Goal: Find specific page/section: Find specific page/section

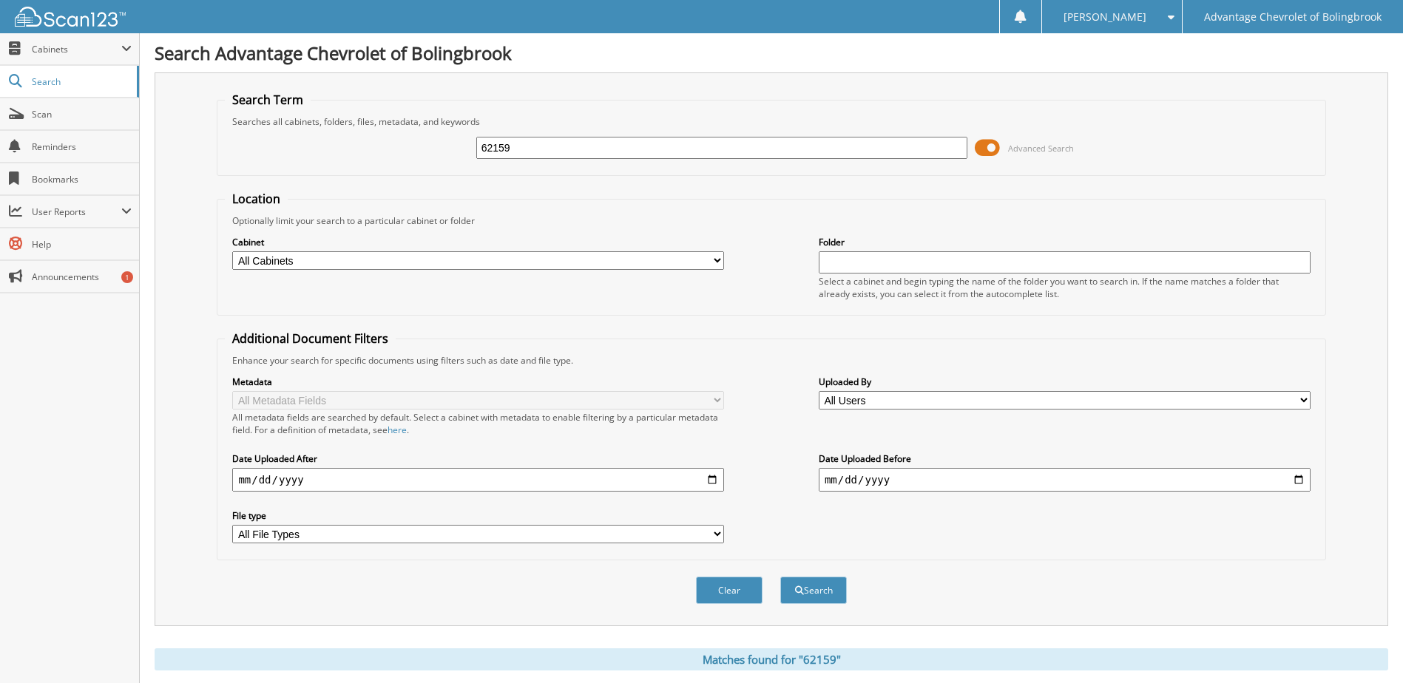
click at [578, 150] on input "62159" at bounding box center [722, 148] width 492 height 22
click at [577, 150] on input "62159" at bounding box center [722, 148] width 492 height 22
type input "62160"
click at [780, 577] on button "Search" at bounding box center [813, 590] width 67 height 27
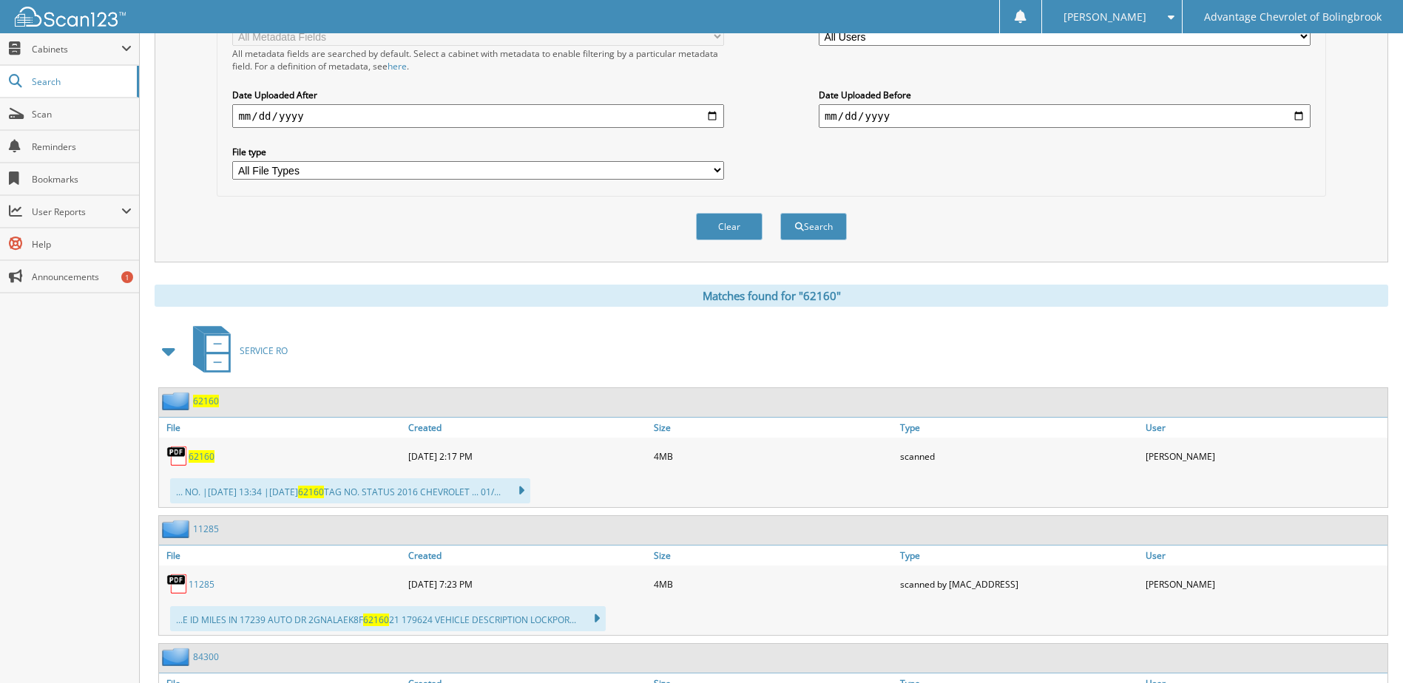
scroll to position [370, 0]
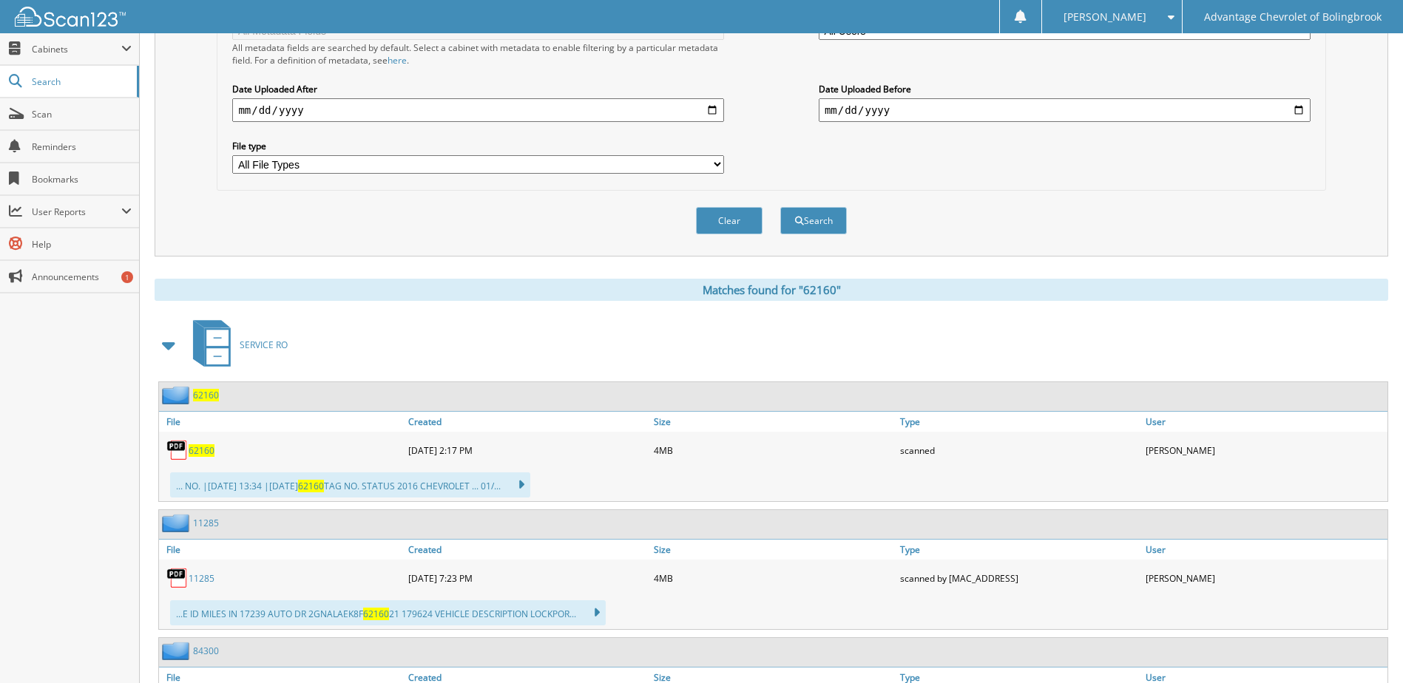
click at [202, 454] on span "62160" at bounding box center [202, 450] width 26 height 13
